Goal: Information Seeking & Learning: Learn about a topic

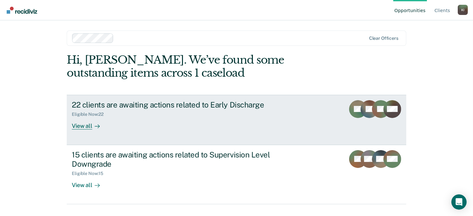
click at [82, 126] on div "View all" at bounding box center [90, 123] width 36 height 12
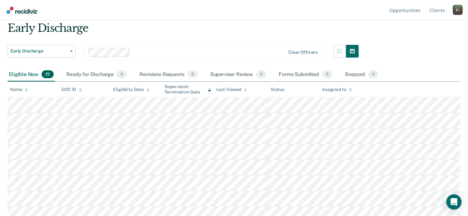
scroll to position [64, 0]
